Goal: Check status: Check status

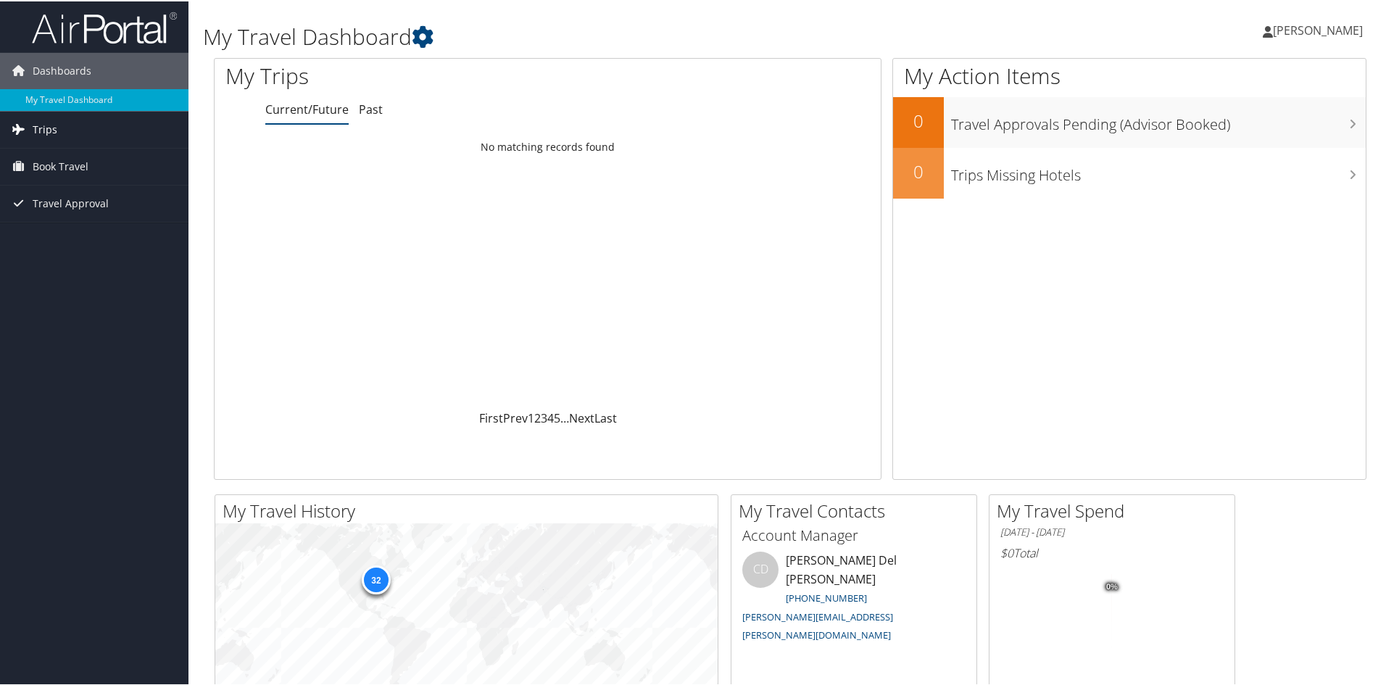
click at [46, 130] on span "Trips" at bounding box center [45, 128] width 25 height 36
click at [82, 155] on link "Current/Future Trips" at bounding box center [94, 157] width 188 height 22
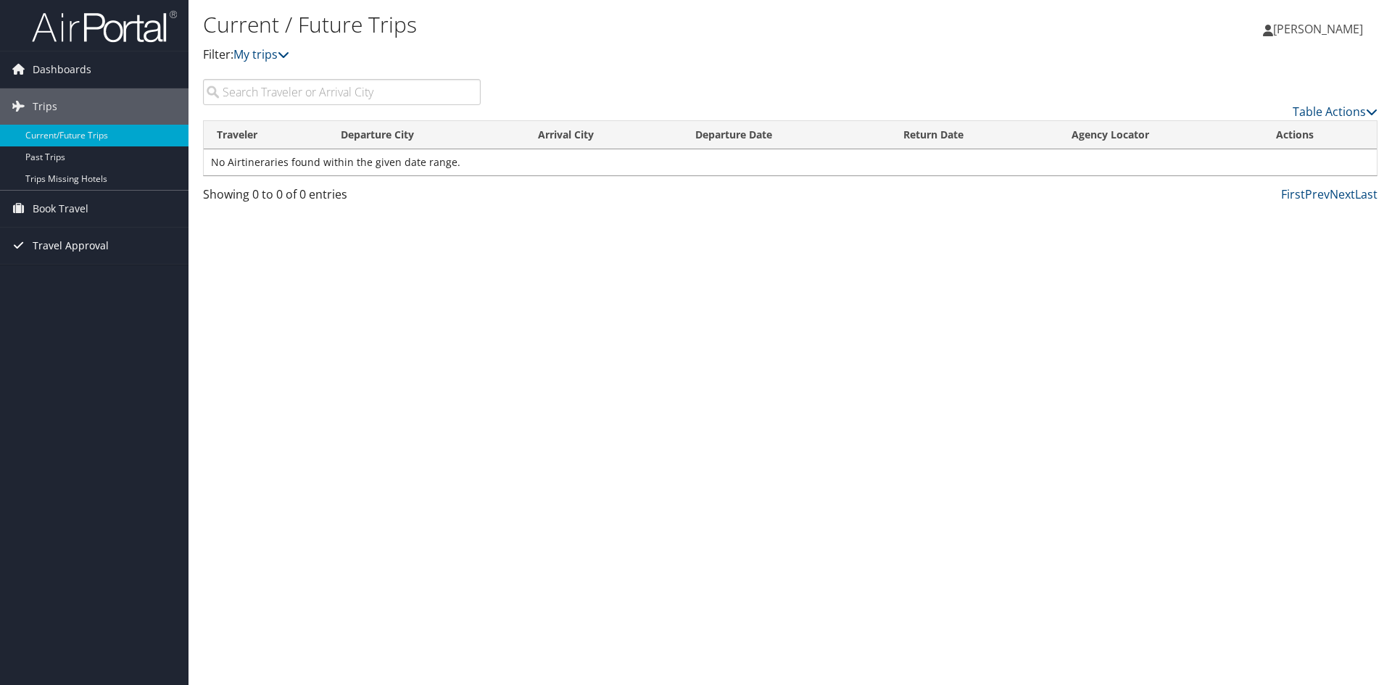
click at [55, 242] on span "Travel Approval" at bounding box center [71, 246] width 76 height 36
click at [96, 270] on link "Pending Trip Approvals" at bounding box center [94, 275] width 188 height 22
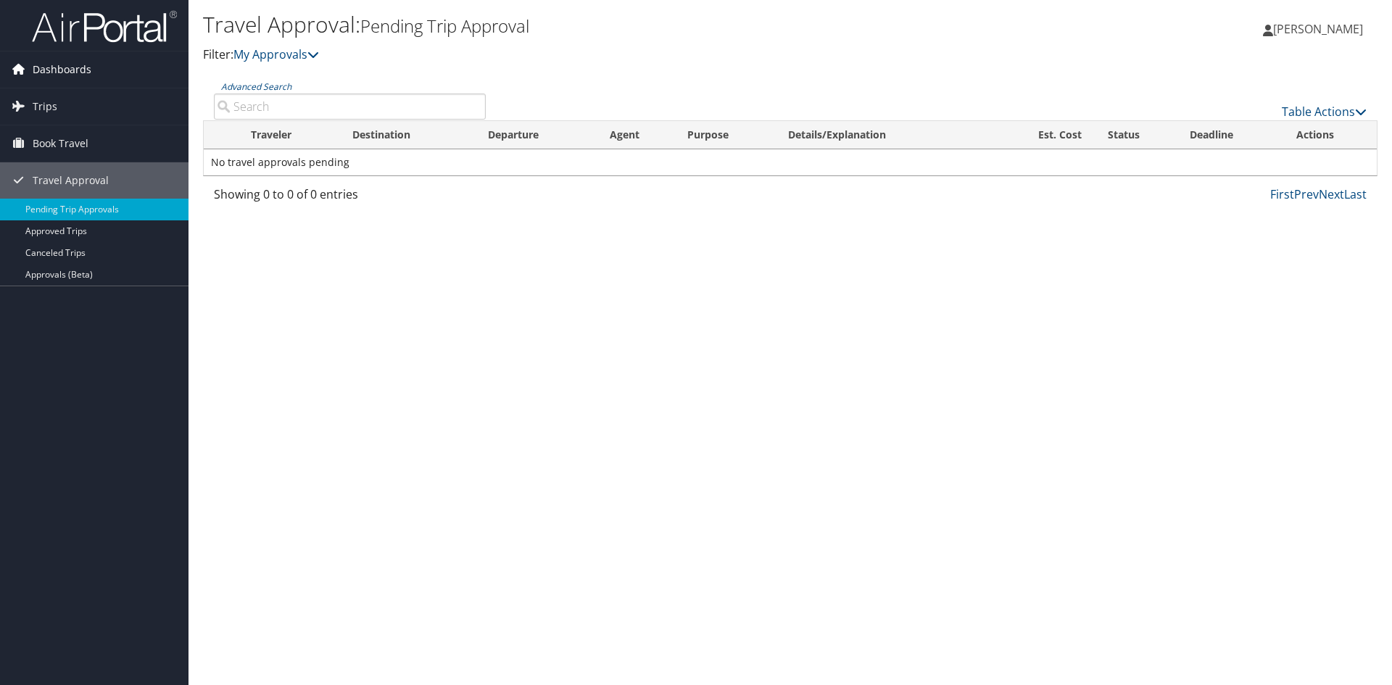
click at [70, 65] on span "Dashboards" at bounding box center [62, 69] width 59 height 36
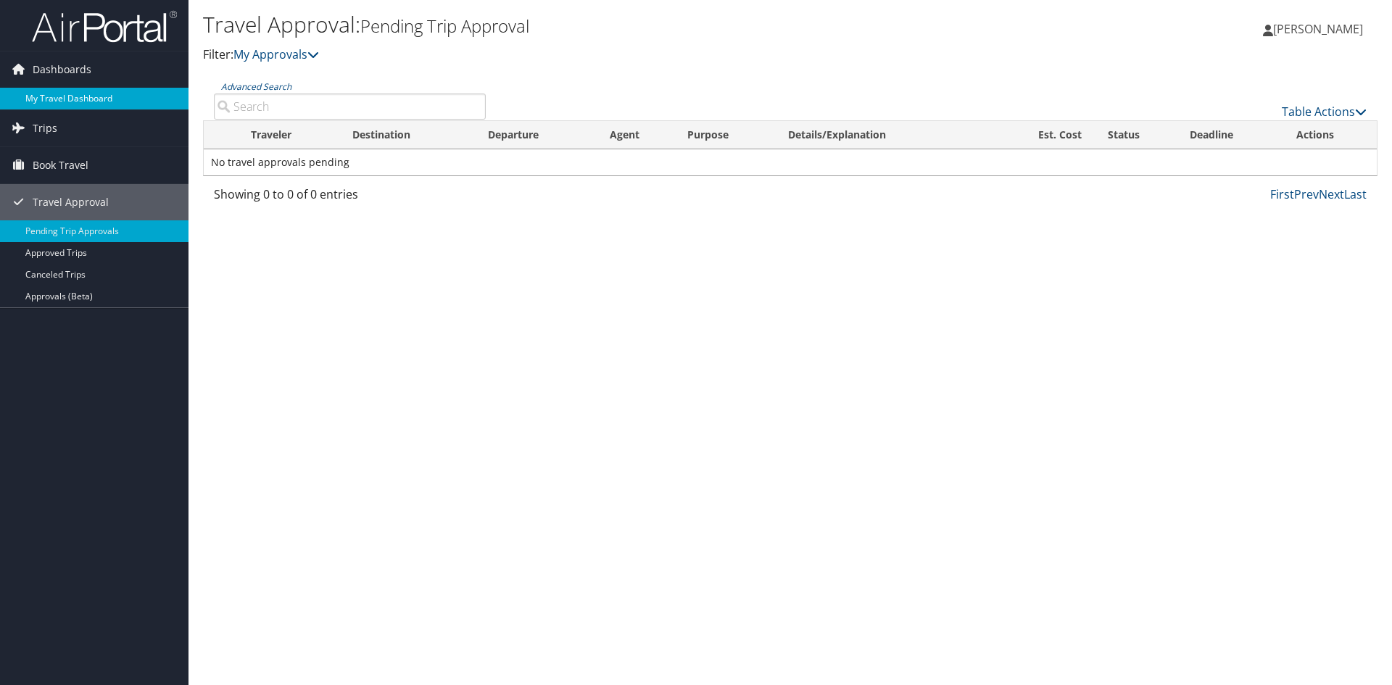
click at [66, 97] on link "My Travel Dashboard" at bounding box center [94, 99] width 188 height 22
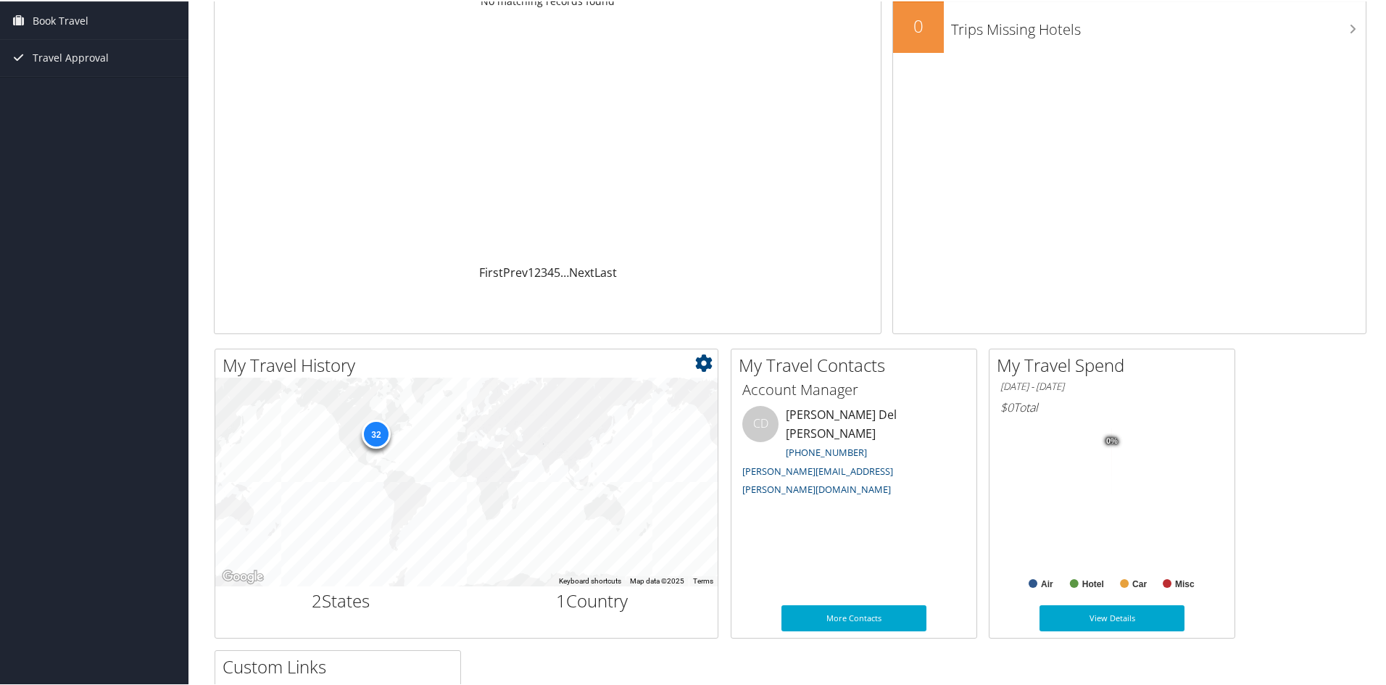
scroll to position [135, 0]
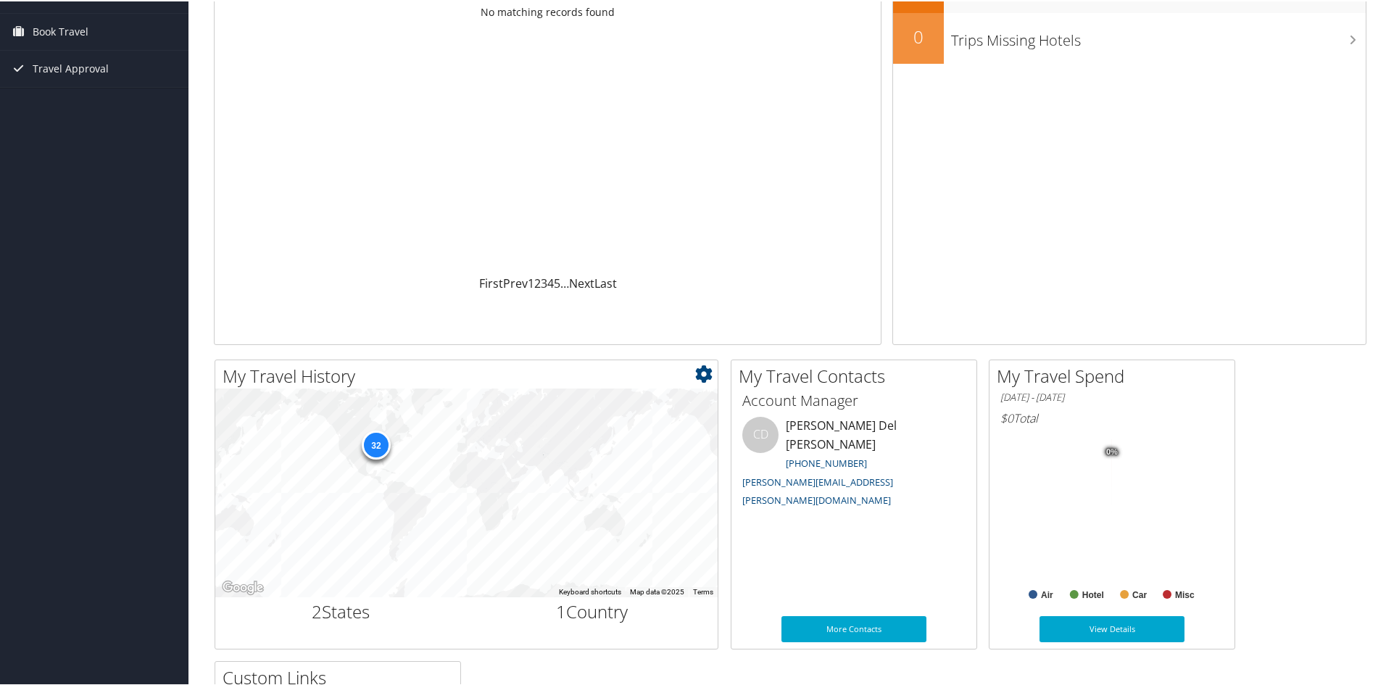
click at [373, 444] on div "32" at bounding box center [375, 443] width 29 height 29
